Goal: Information Seeking & Learning: Learn about a topic

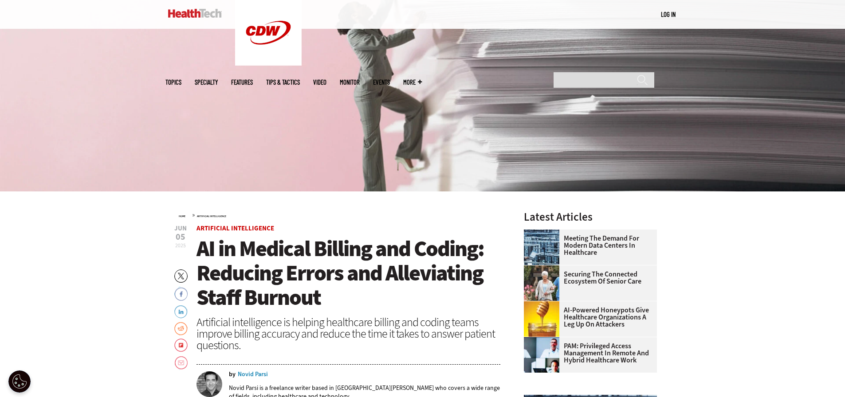
scroll to position [355, 0]
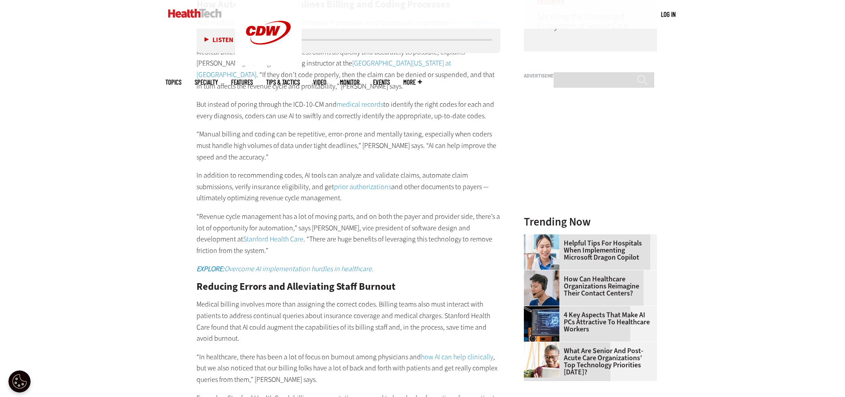
scroll to position [932, 0]
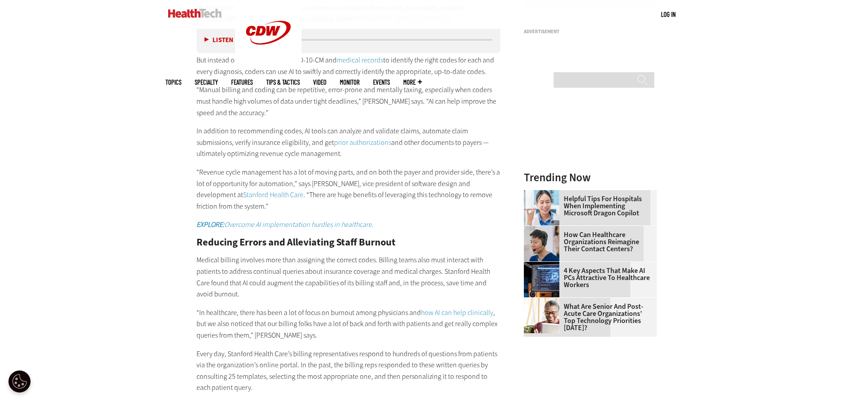
click at [241, 179] on p "“Revenue cycle management has a lot of moving parts, and on both the payer and …" at bounding box center [349, 189] width 304 height 45
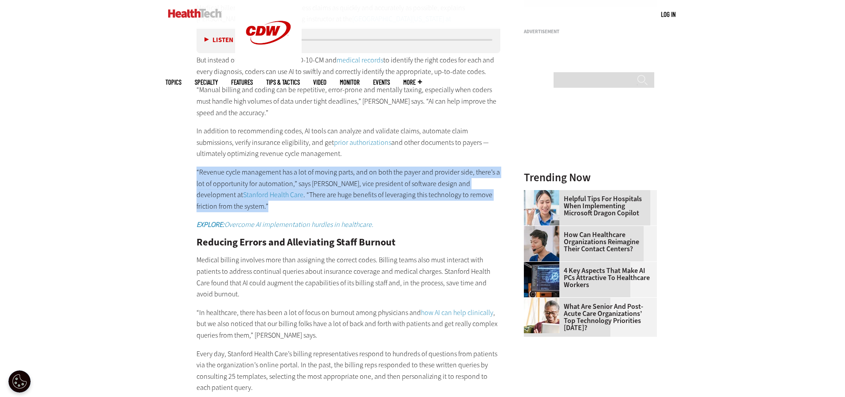
click at [241, 179] on p "“Revenue cycle management has a lot of moving parts, and on both the payer and …" at bounding box center [349, 189] width 304 height 45
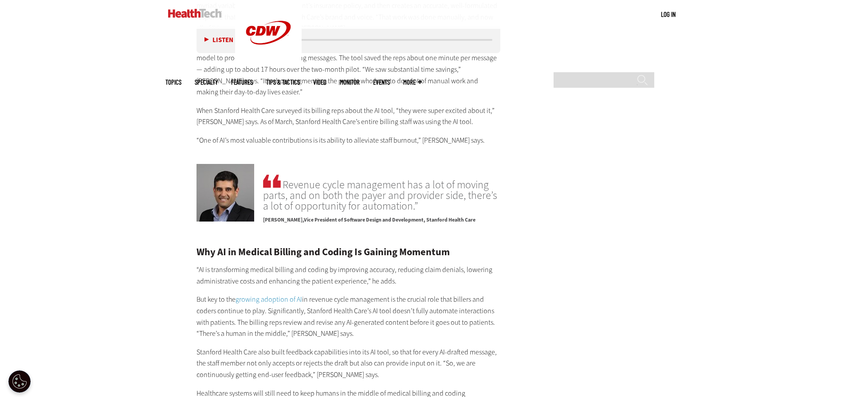
scroll to position [1375, 0]
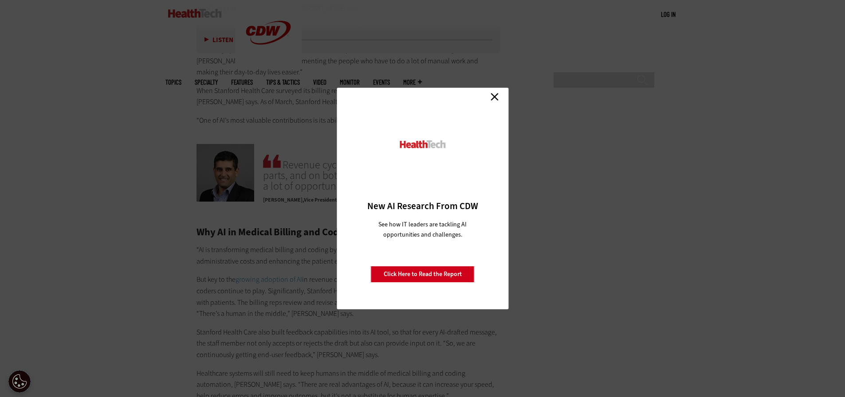
click at [494, 95] on link "Close" at bounding box center [494, 96] width 13 height 13
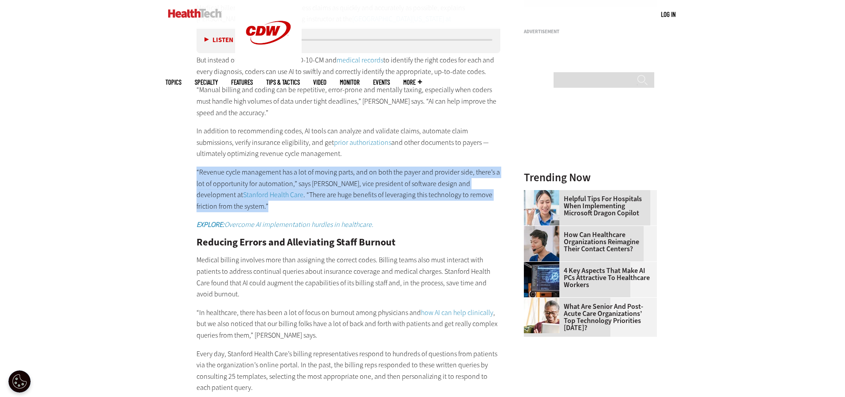
scroll to position [976, 0]
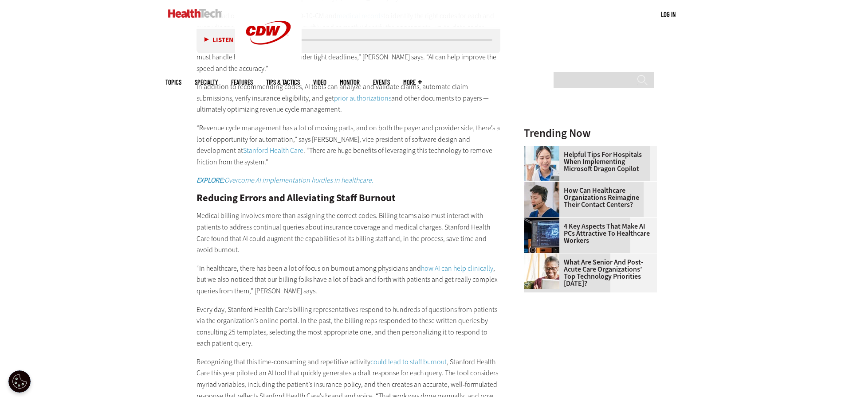
drag, startPoint x: 106, startPoint y: 1, endPoint x: 146, endPoint y: 71, distance: 80.7
click at [146, 71] on div "Become an Insider Sign up [DATE] to receive premium content! Sign Up MENU Log i…" at bounding box center [422, 248] width 845 height 2449
click at [334, 140] on p "“Revenue cycle management has a lot of moving parts, and on both the payer and …" at bounding box center [349, 144] width 304 height 45
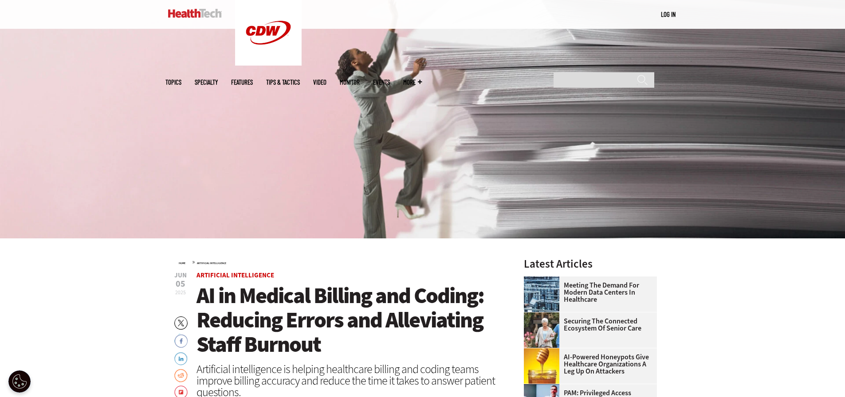
scroll to position [130, 0]
